Goal: Task Accomplishment & Management: Use online tool/utility

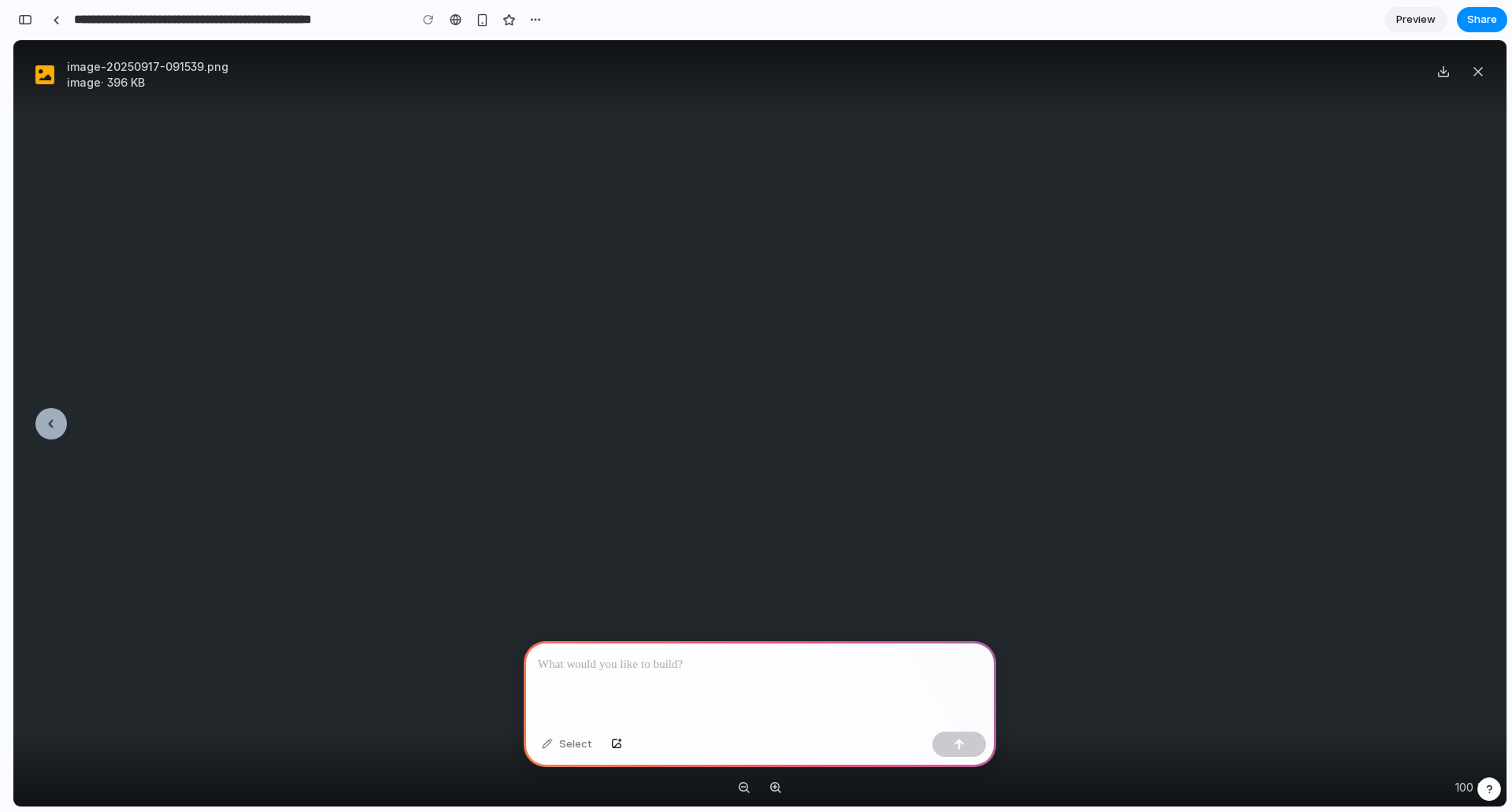
scroll to position [82, 0]
click at [1411, 16] on span "Preview" at bounding box center [1415, 19] width 39 height 16
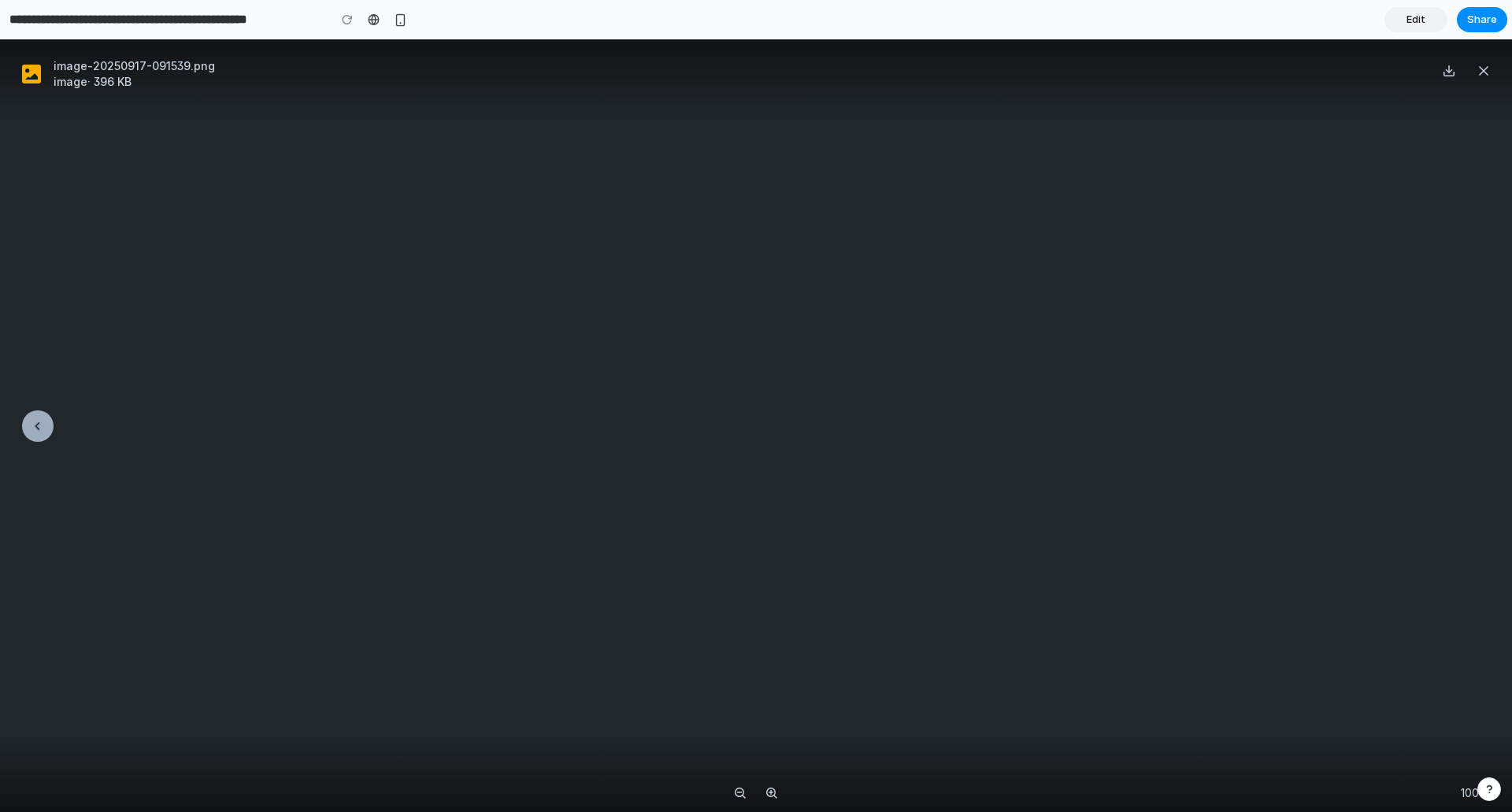
scroll to position [76, 0]
click at [1411, 16] on span "Edit" at bounding box center [1415, 19] width 19 height 16
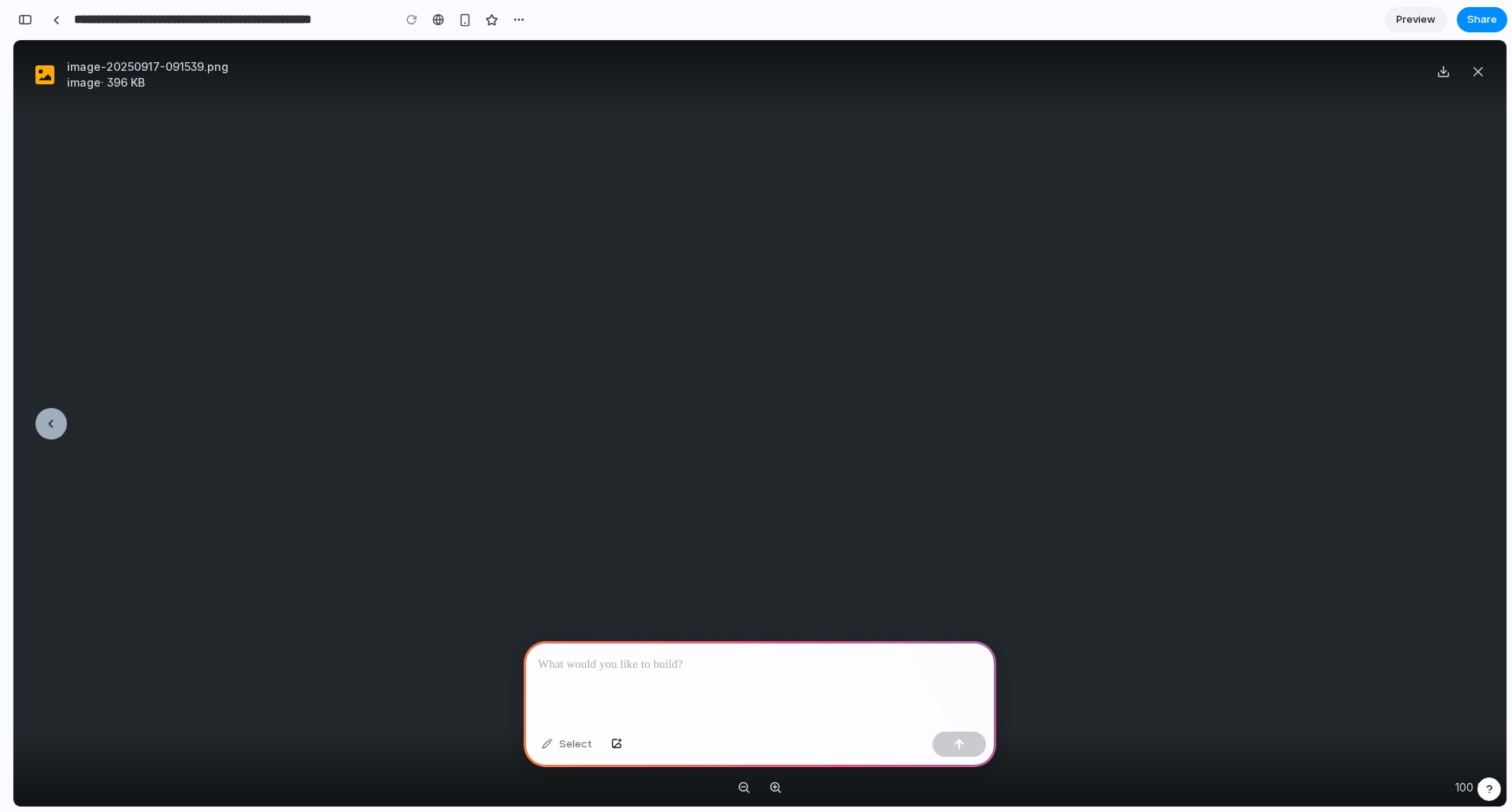
scroll to position [82, 0]
click at [982, 521] on img at bounding box center [760, 382] width 1376 height 848
click at [1473, 77] on span "Close" at bounding box center [1478, 71] width 19 height 19
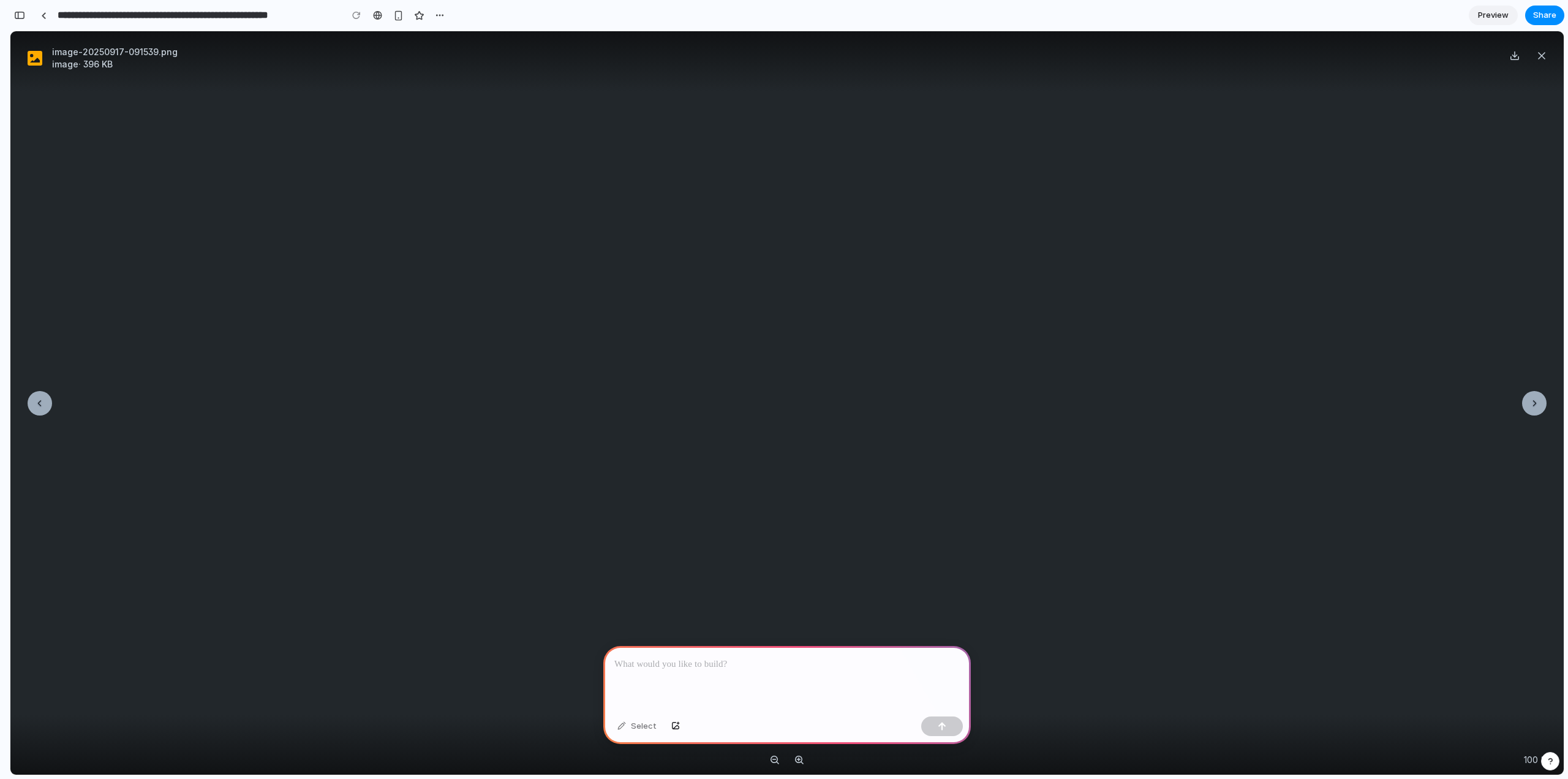
click at [983, 426] on img at bounding box center [787, 403] width 1070 height 660
click at [796, 604] on img at bounding box center [787, 403] width 1070 height 660
click at [745, 660] on p at bounding box center [787, 664] width 345 height 15
click at [1508, 55] on span "Download" at bounding box center [1514, 55] width 15 height 15
click at [1514, 55] on span "Download" at bounding box center [1514, 55] width 15 height 15
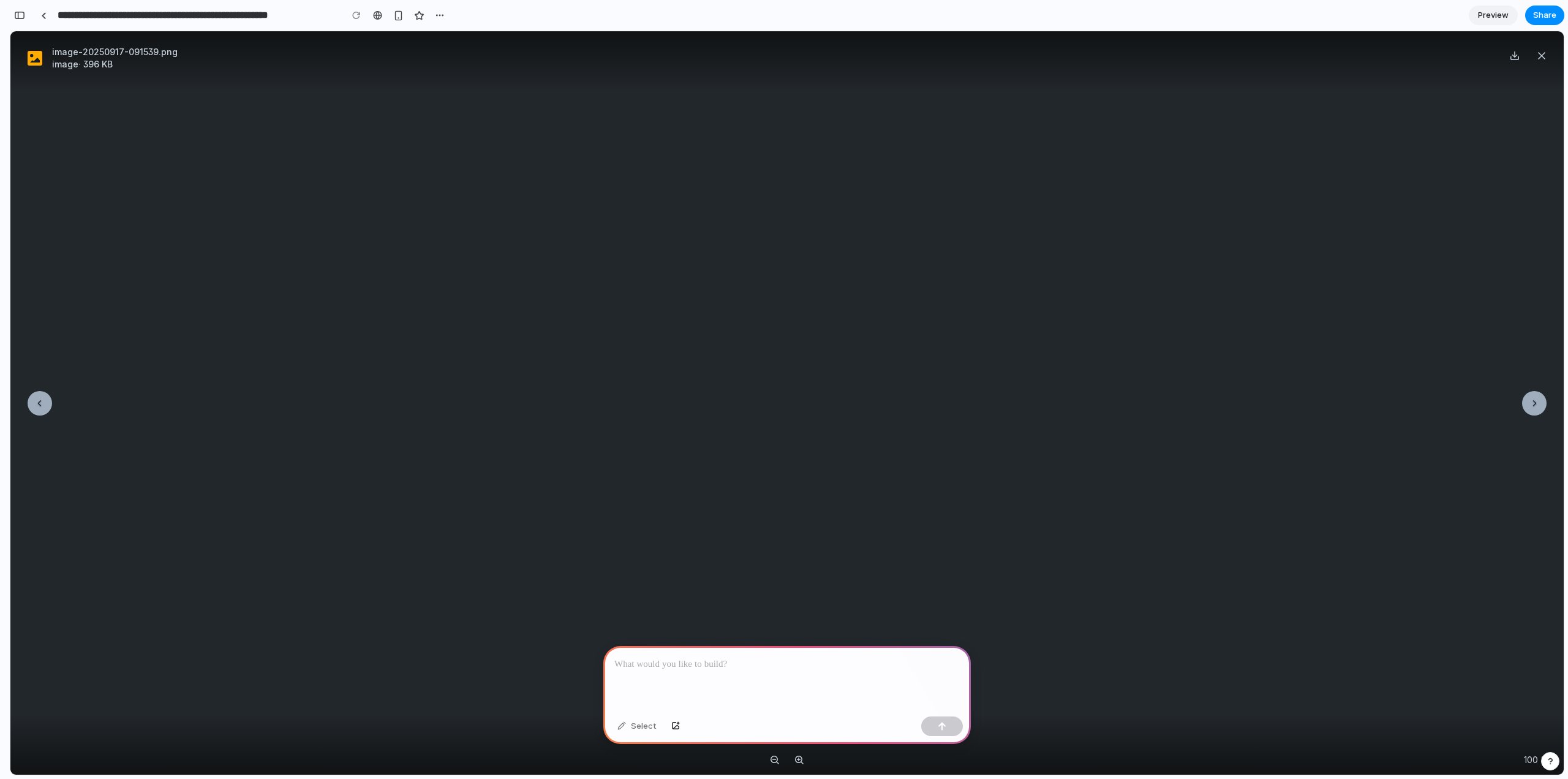
click at [1542, 53] on span "Close" at bounding box center [1541, 55] width 15 height 15
